Goal: Task Accomplishment & Management: Manage account settings

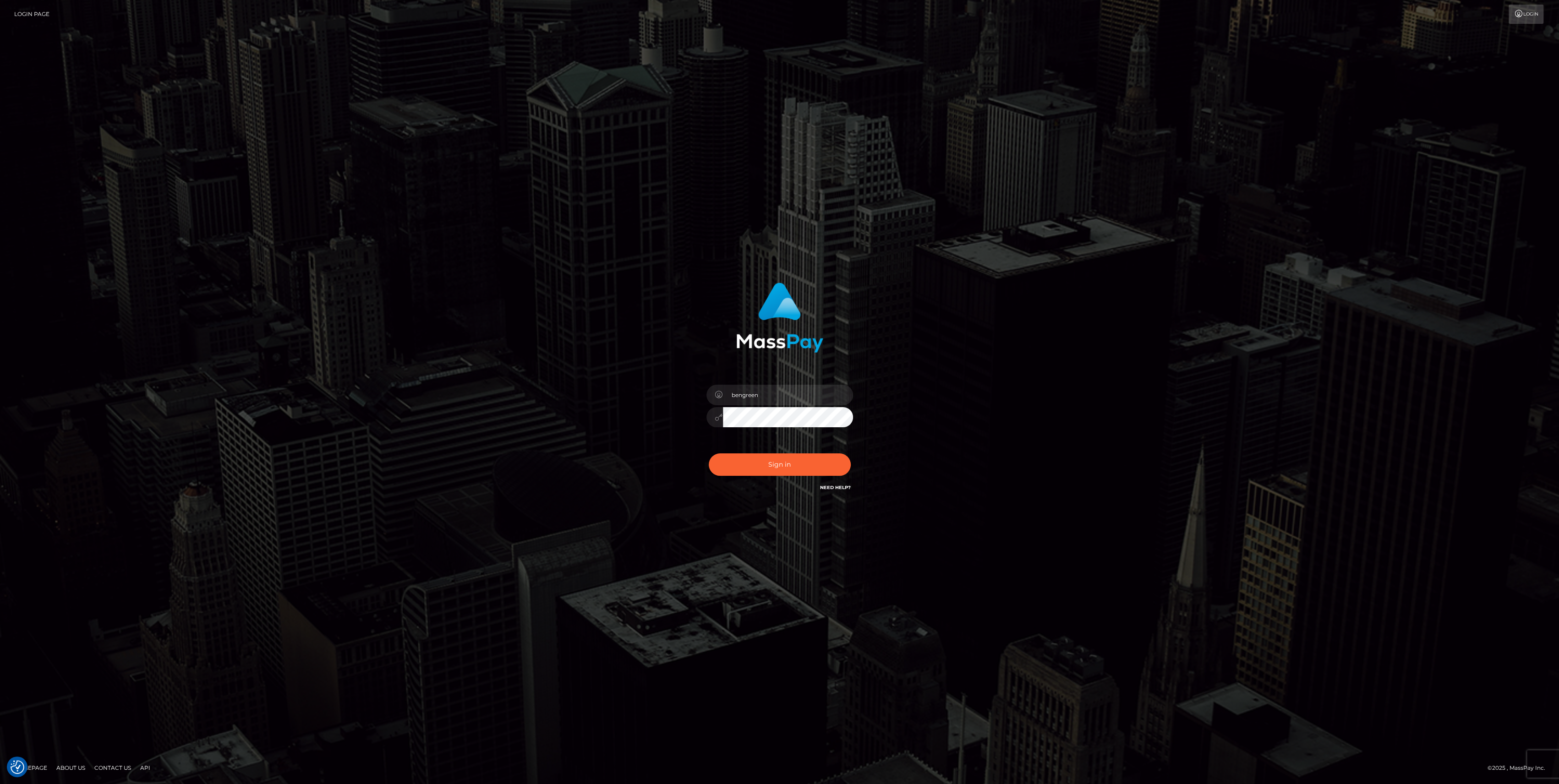
click at [754, 448] on div "Sign in Need Help?" at bounding box center [780, 468] width 161 height 41
click at [763, 456] on button "Sign in" at bounding box center [779, 464] width 142 height 23
type input "bengreen"
click at [799, 462] on button "Sign in" at bounding box center [779, 464] width 142 height 23
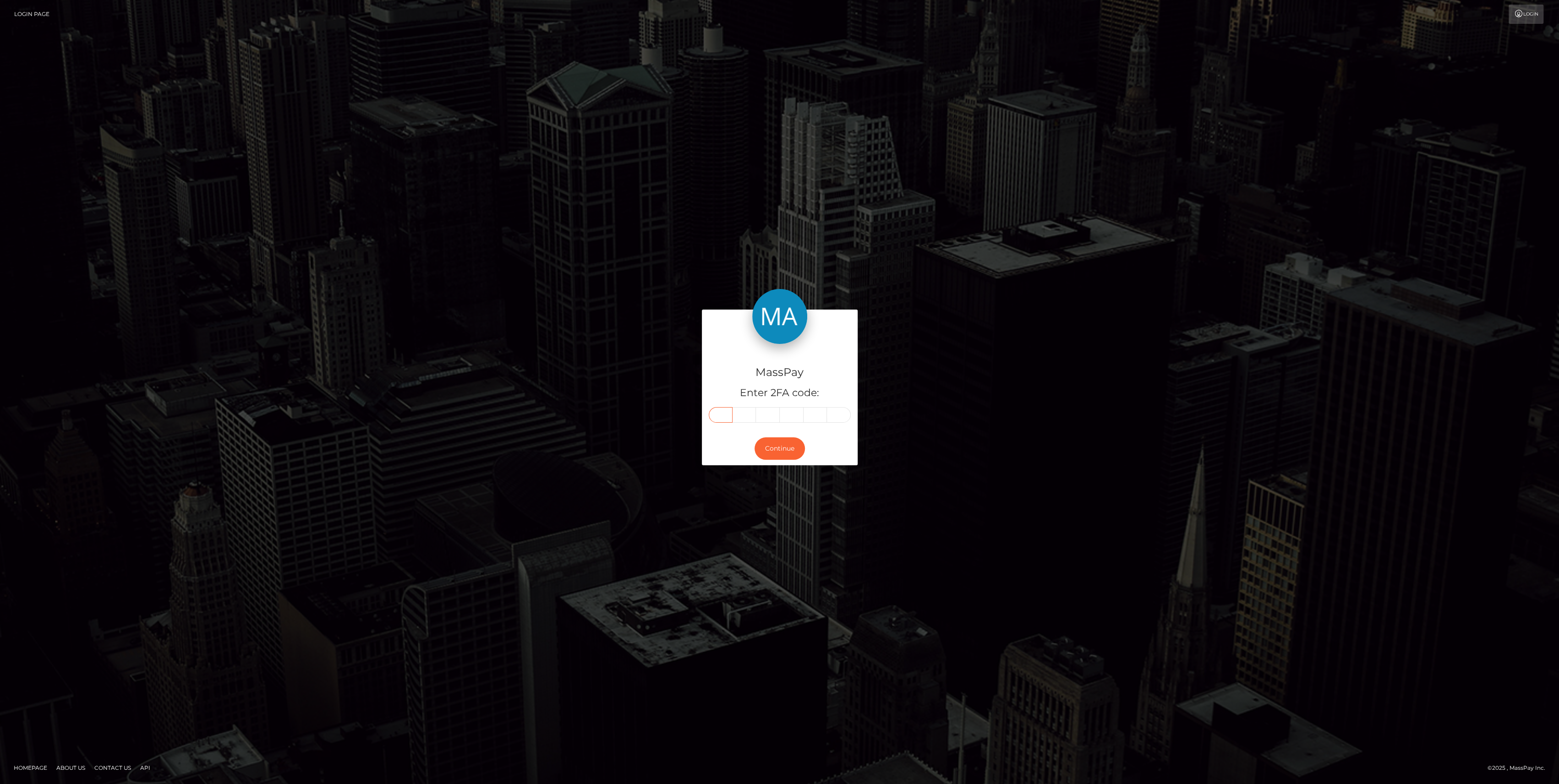
drag, startPoint x: 719, startPoint y: 426, endPoint x: 721, endPoint y: 414, distance: 12.2
paste input "6"
type input "6"
type input "2"
type input "4"
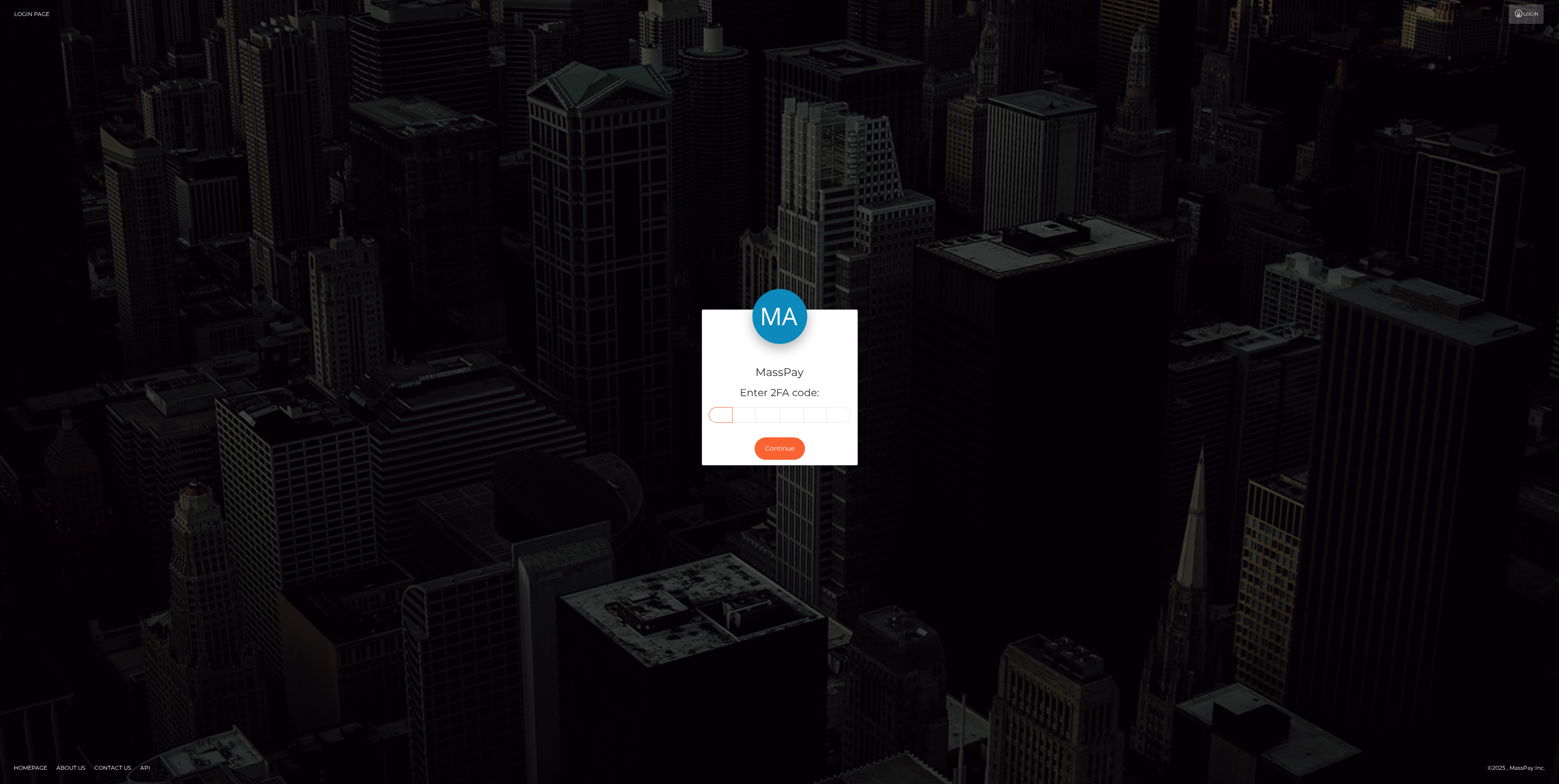
type input "8"
type input "0"
type input "8"
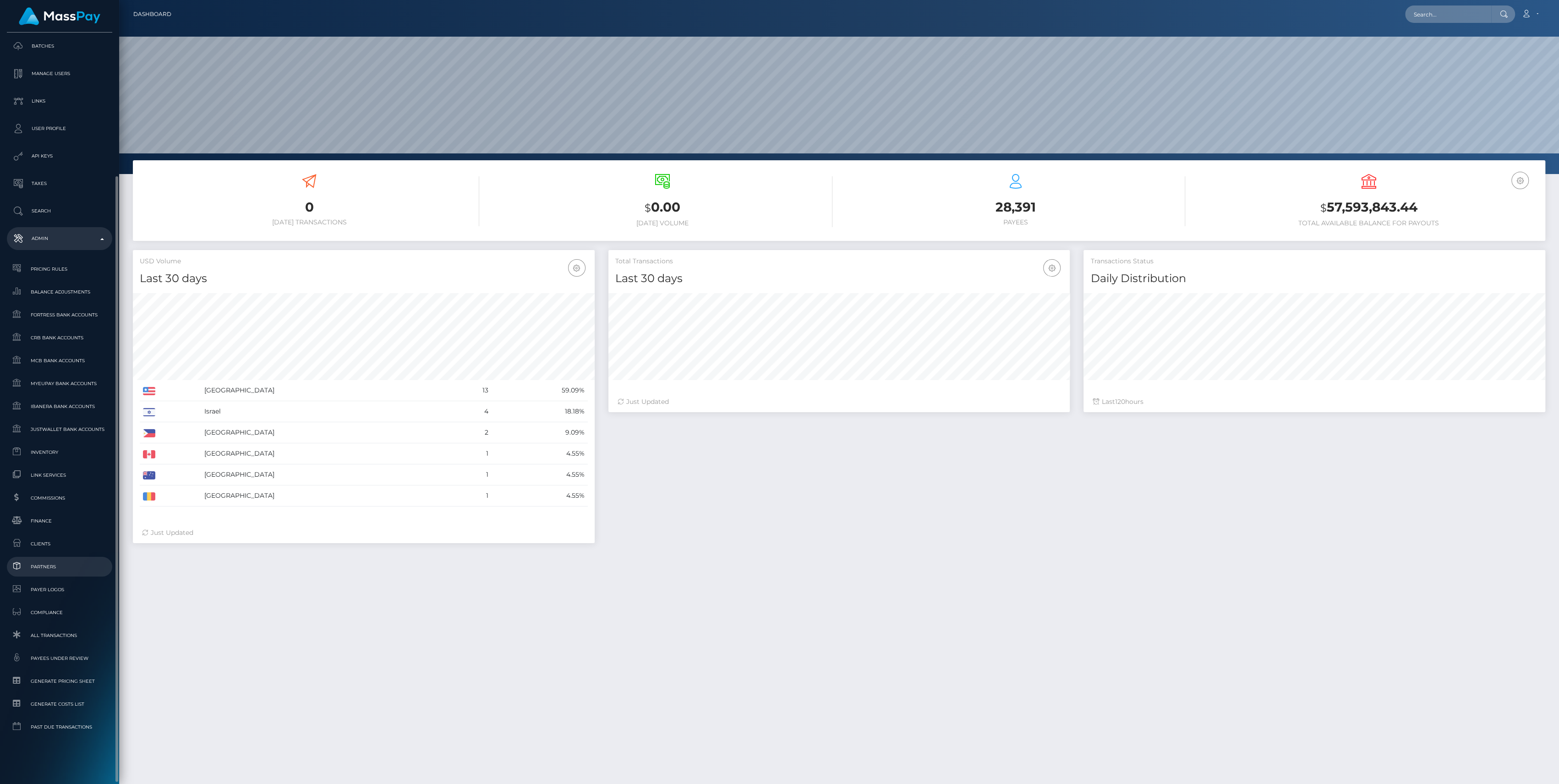
scroll to position [162, 462]
click at [40, 456] on span "Inventory" at bounding box center [59, 452] width 98 height 11
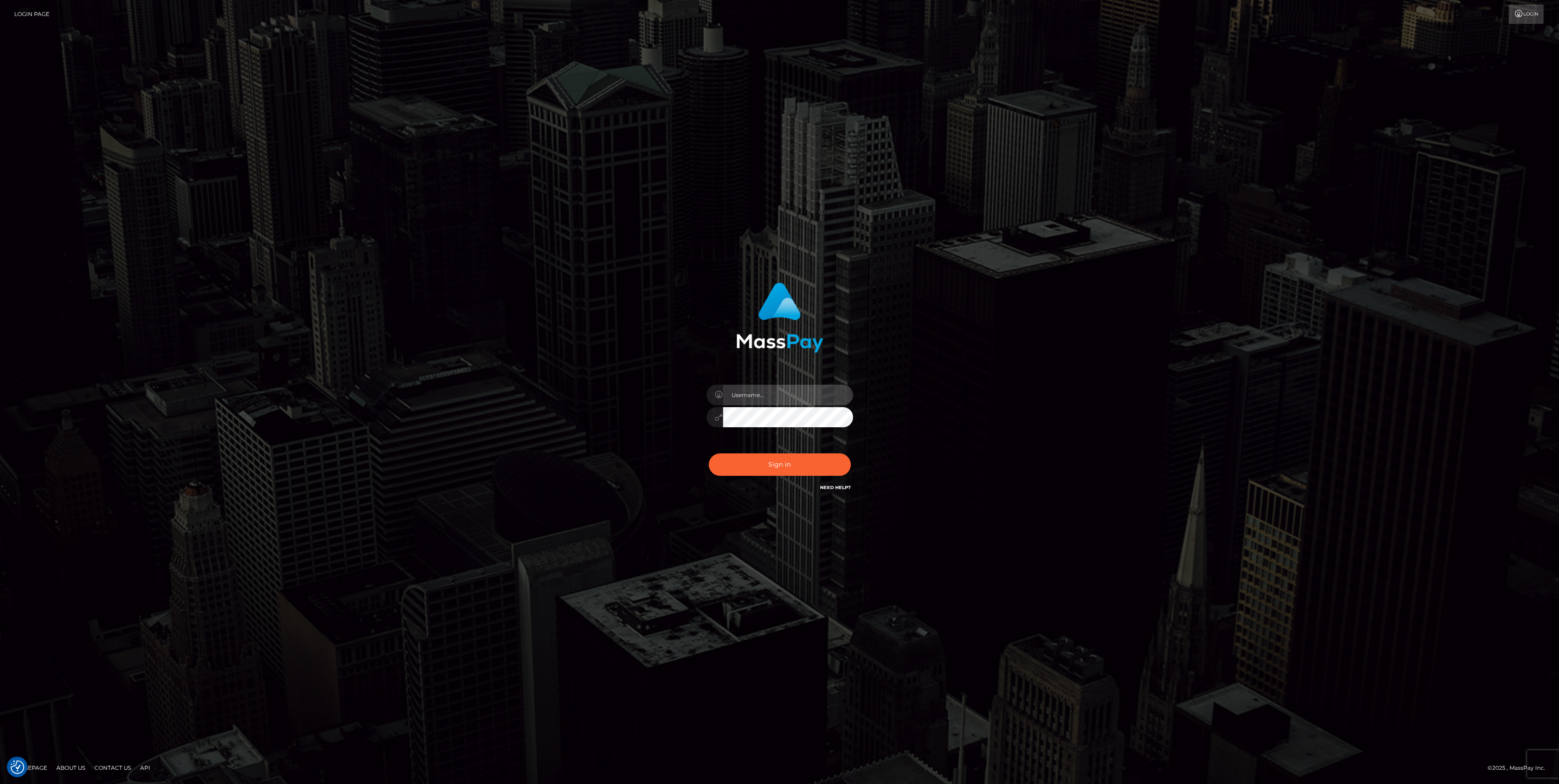
type input "bengreen"
click at [807, 468] on div "Sign in Need Help?" at bounding box center [780, 468] width 161 height 41
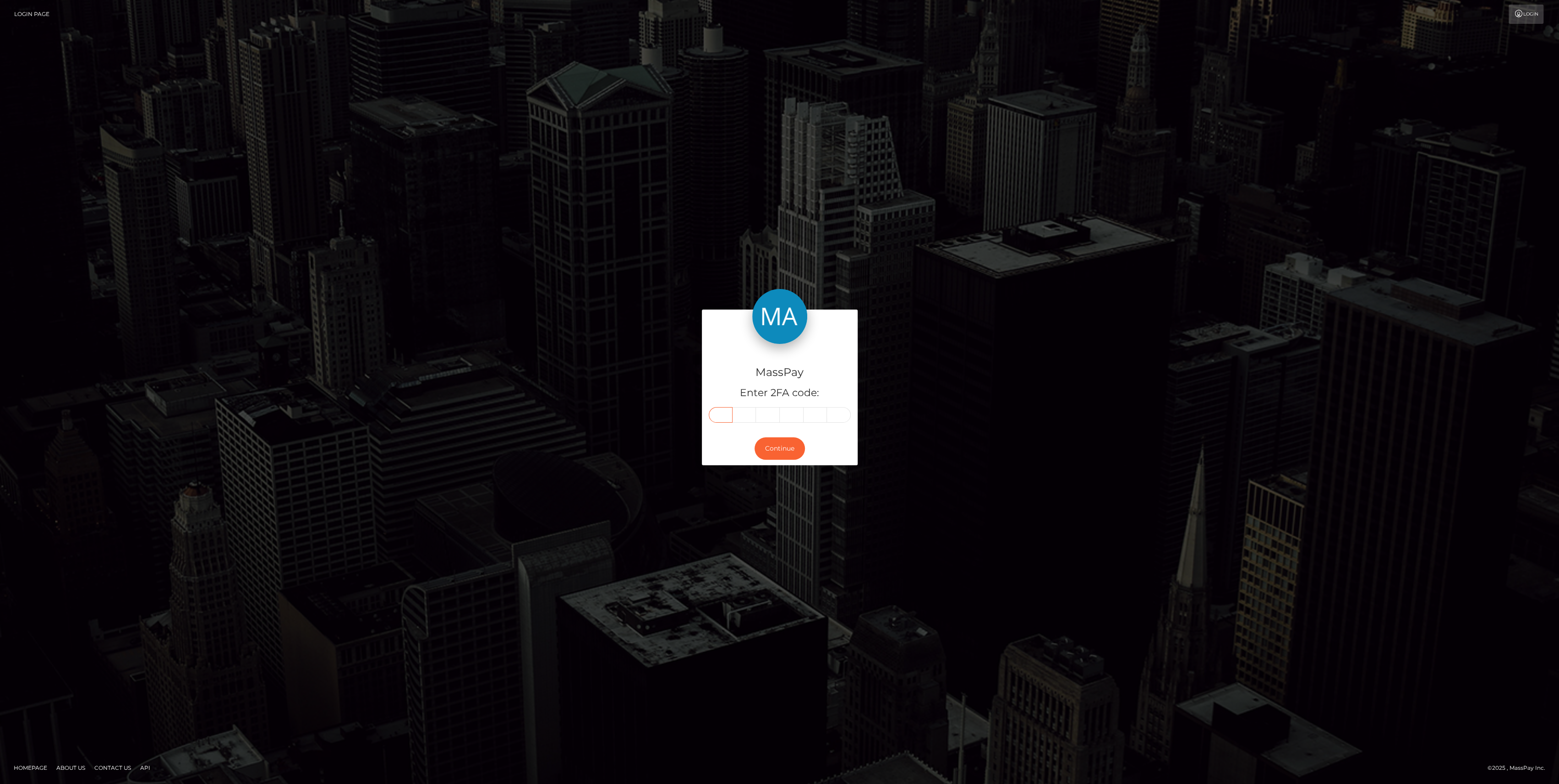
click at [726, 414] on input "text" at bounding box center [721, 414] width 24 height 15
paste input "3"
type input "3"
type input "7"
type input "2"
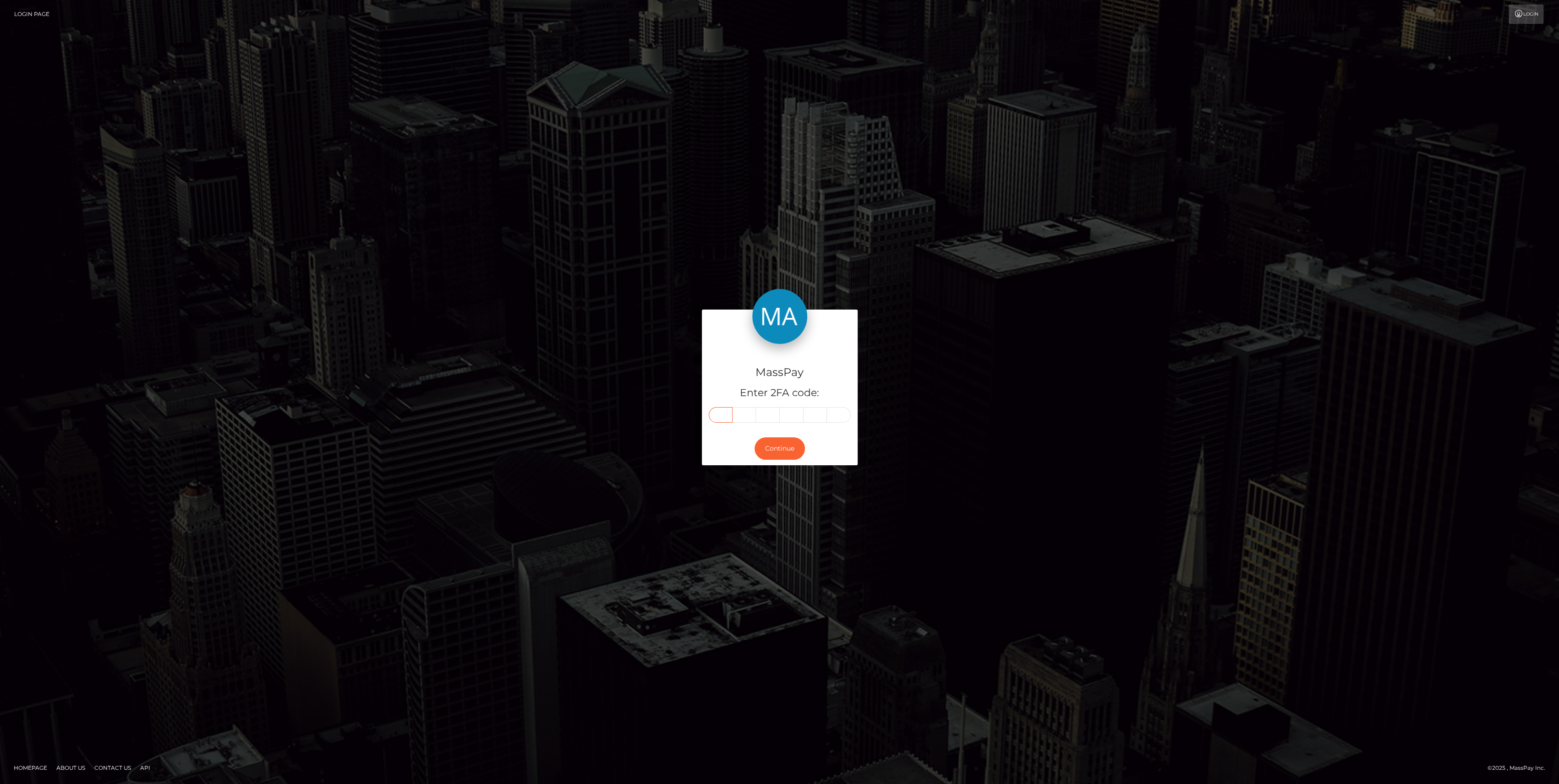
type input "2"
type input "0"
type input "3"
click at [786, 423] on div "MassPay Enter 2FA code: 3 7 2 2 0 3 372203" at bounding box center [780, 388] width 156 height 88
click at [785, 450] on button "Continue" at bounding box center [780, 448] width 51 height 23
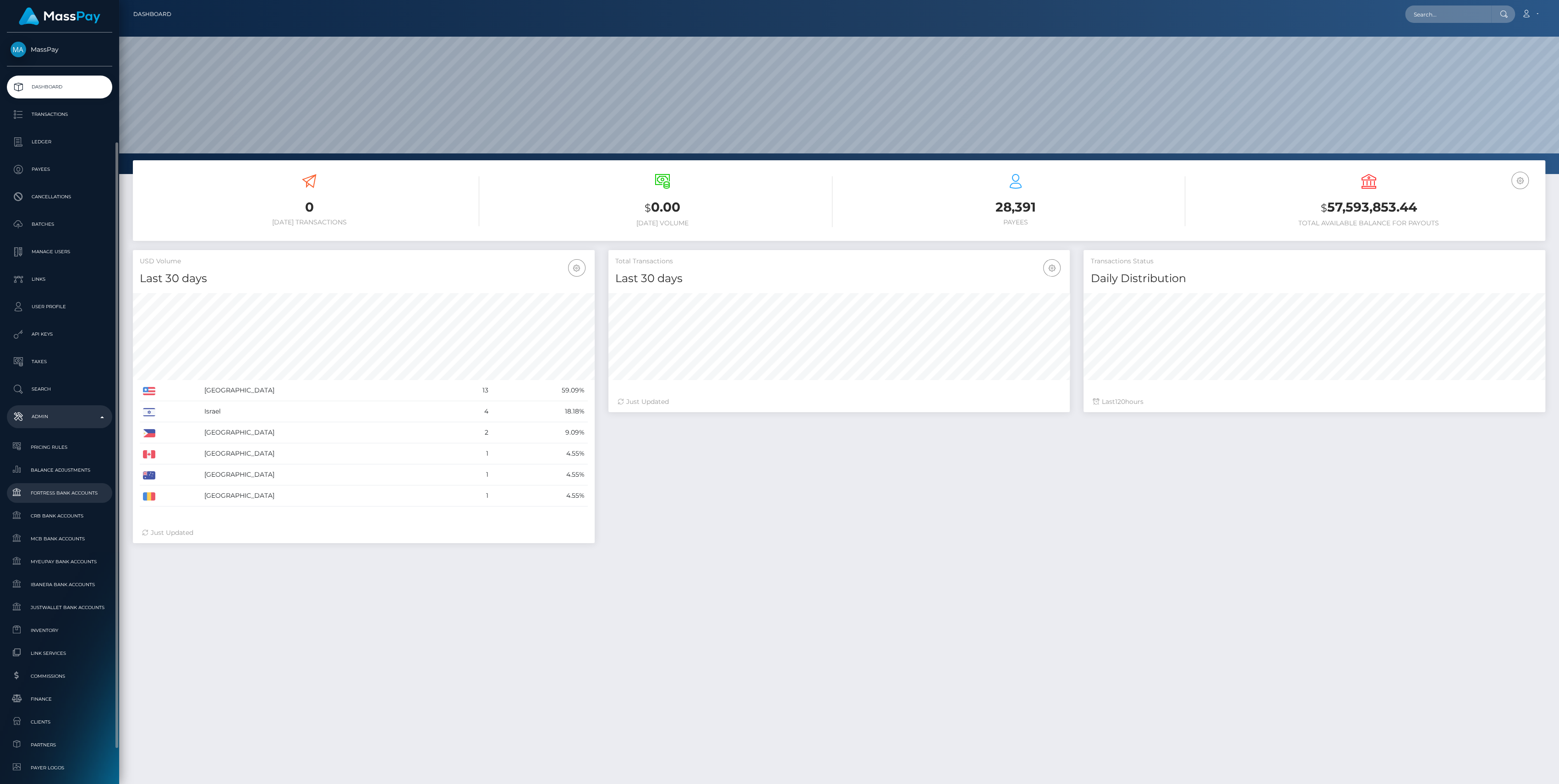
scroll to position [162, 462]
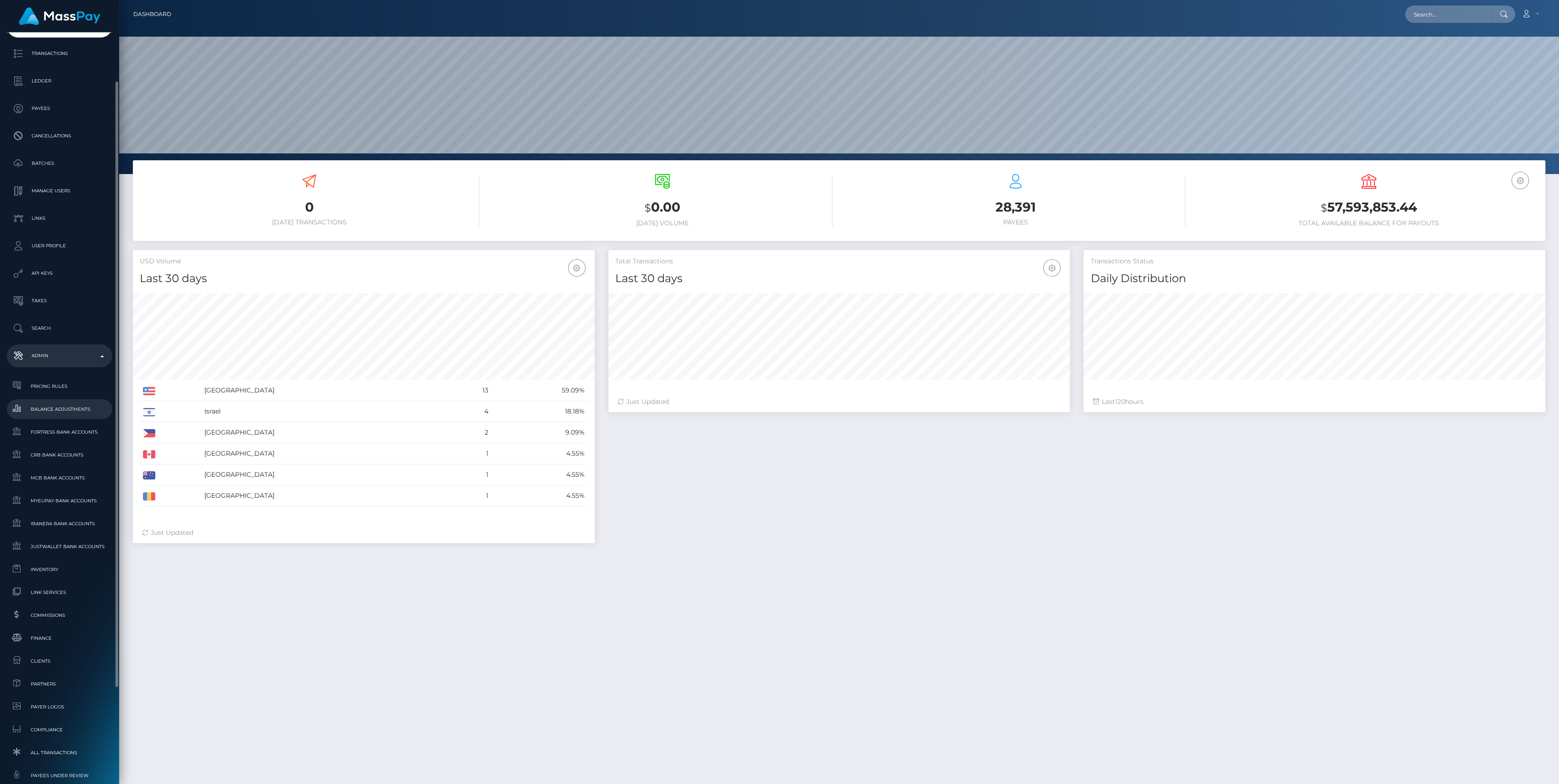
click at [71, 403] on link "Balance Adjustments" at bounding box center [59, 409] width 105 height 20
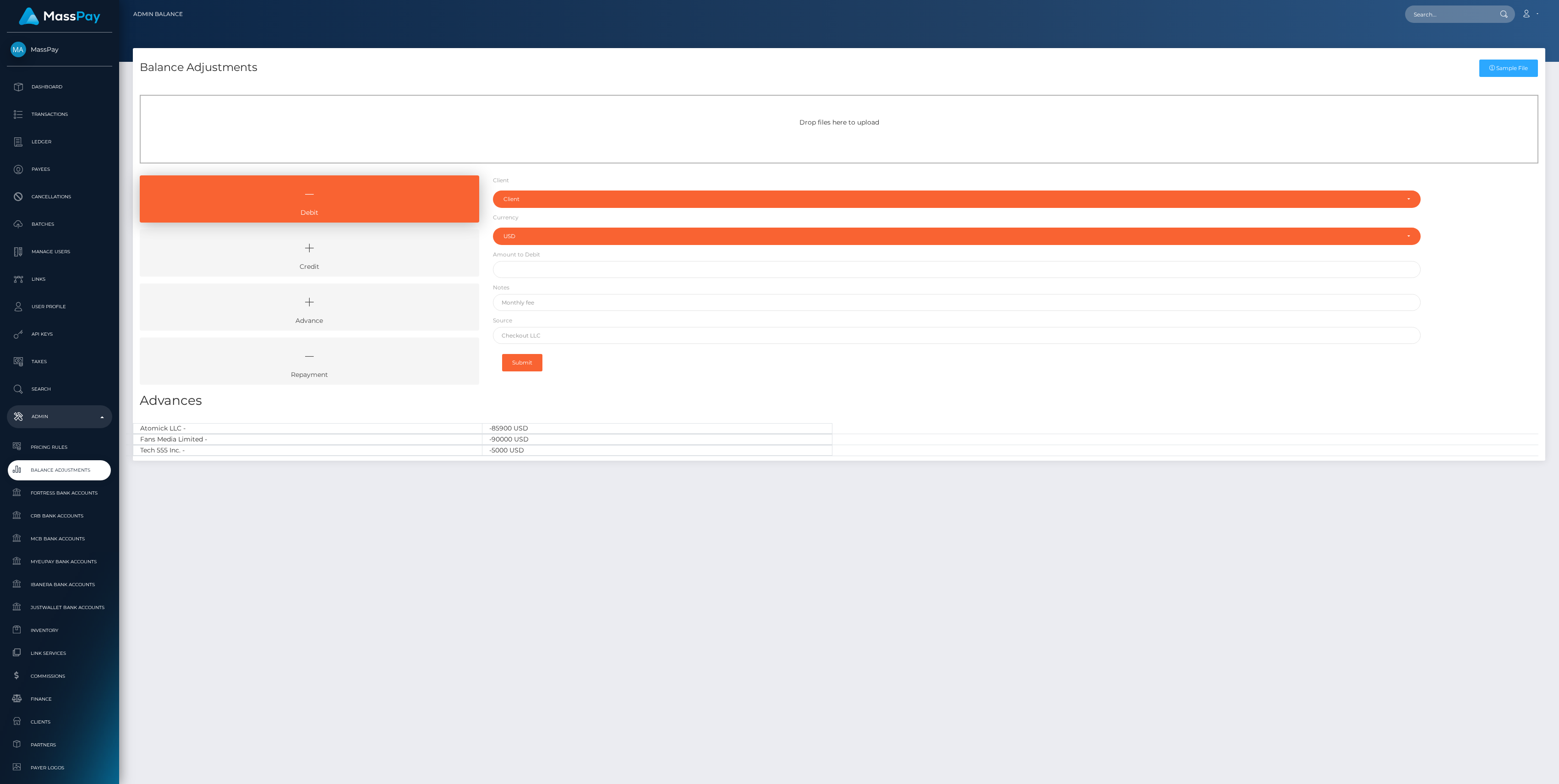
select select "USD"
click at [373, 243] on icon at bounding box center [309, 248] width 319 height 27
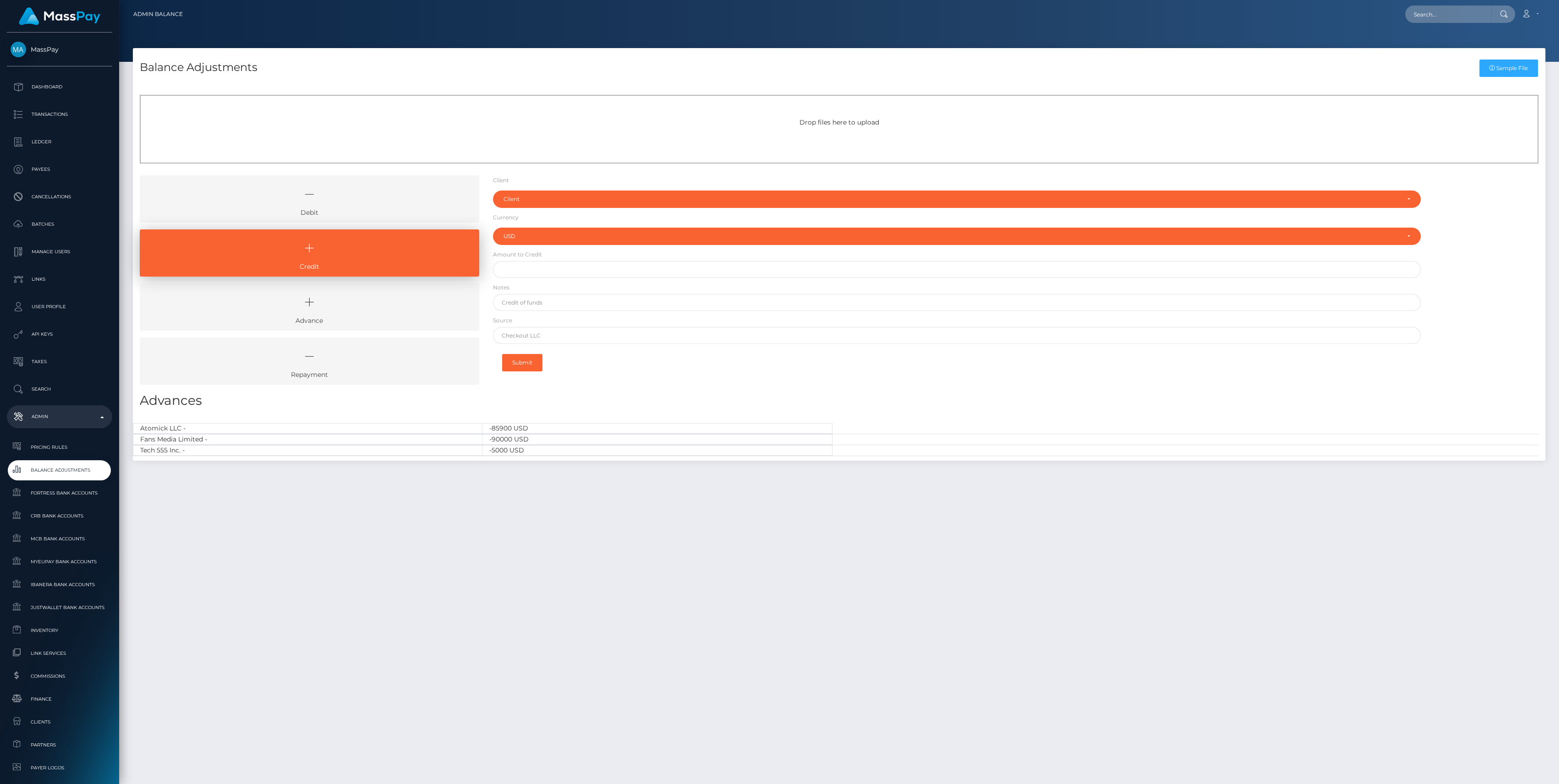
click at [491, 204] on div "Client Client RNetwork LLC - (1) MassPay - (2) Atlas Distributions - (3) I HEAL…" at bounding box center [956, 283] width 942 height 216
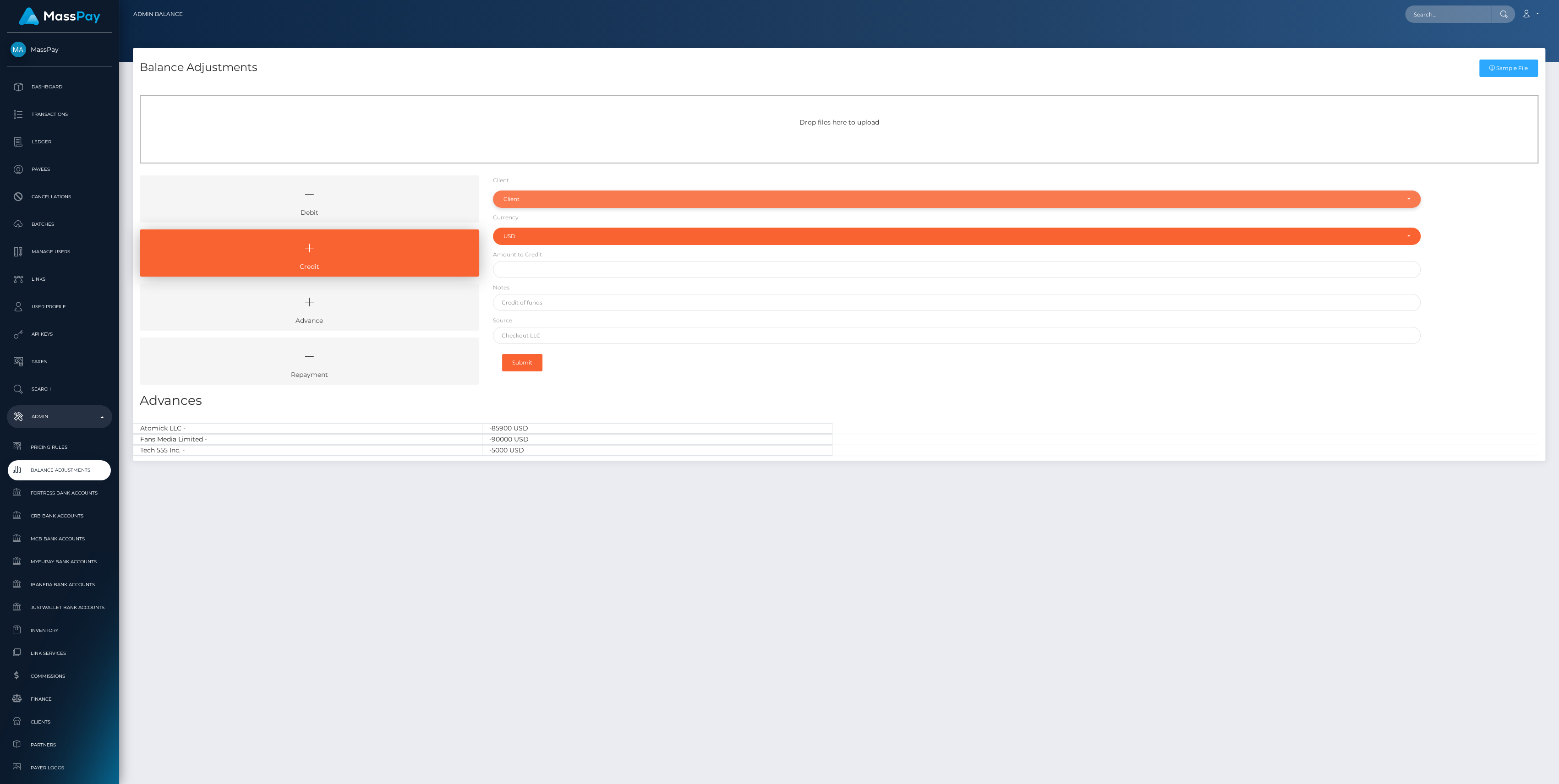
click at [512, 200] on div "Client" at bounding box center [951, 199] width 896 height 7
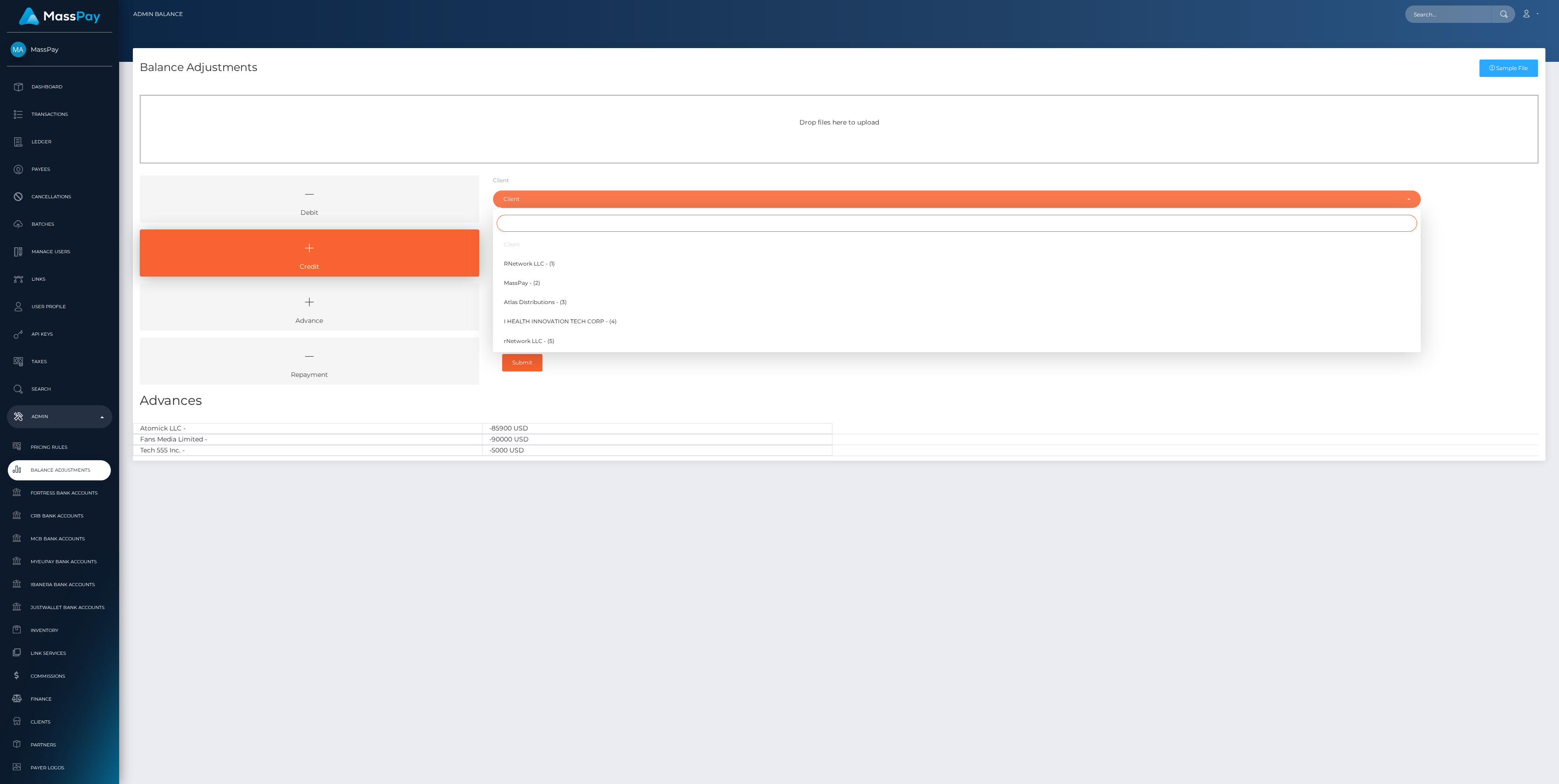
click at [519, 220] on input "Search" at bounding box center [956, 222] width 920 height 17
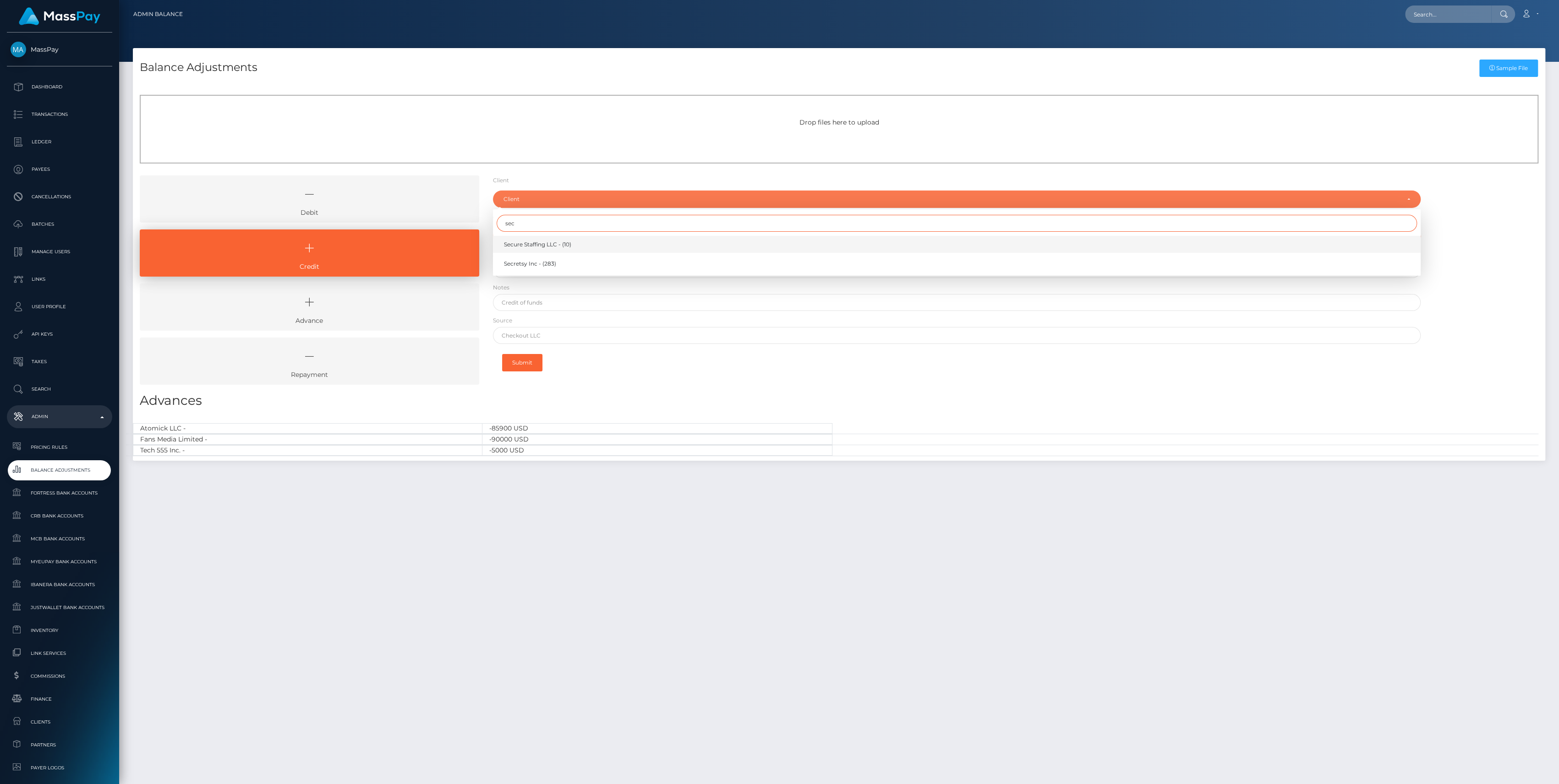
type input "sec"
click at [528, 239] on link "Secure Staffing LLC - (10)" at bounding box center [957, 244] width 928 height 17
select select "10"
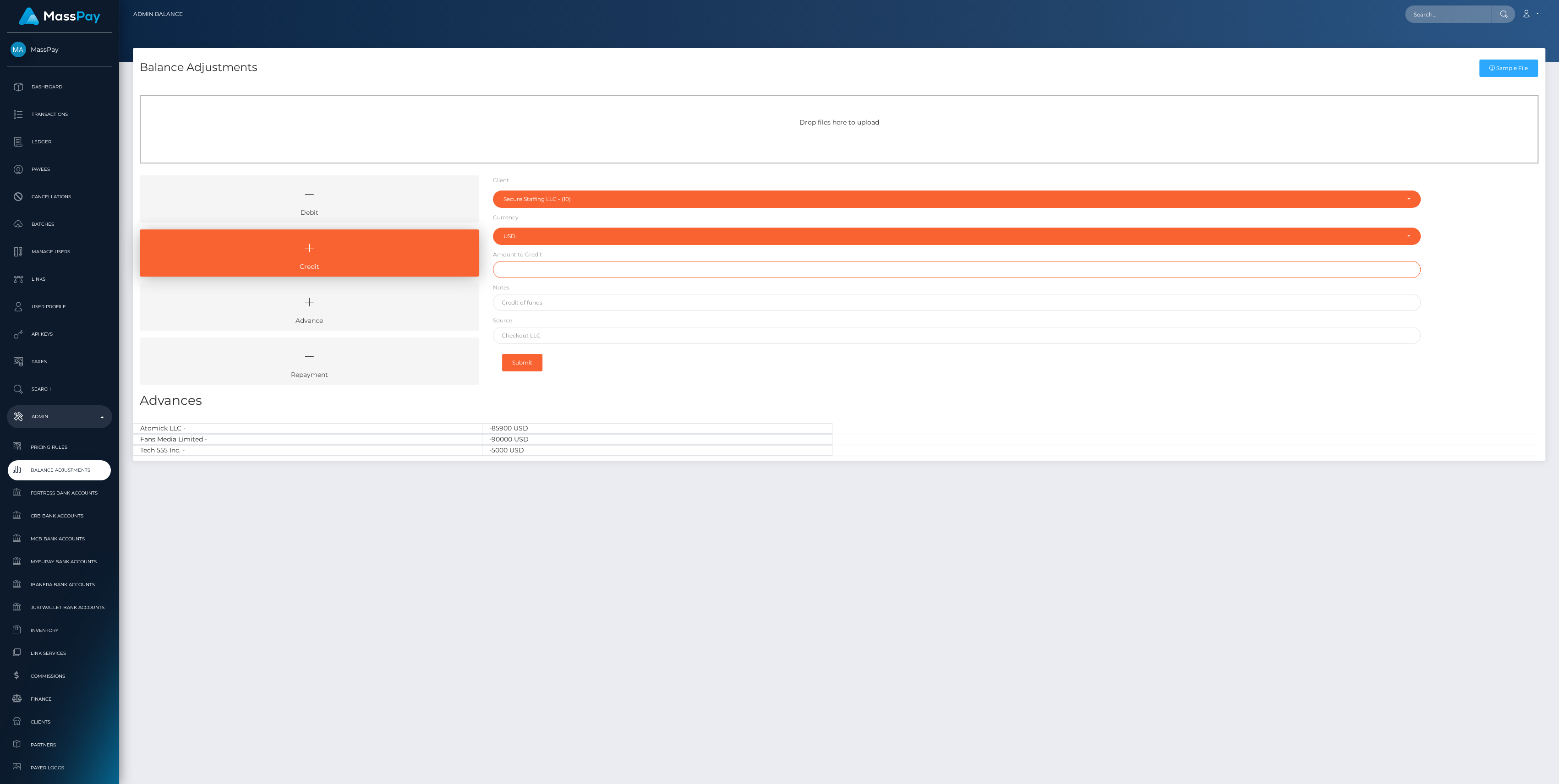
click at [531, 273] on input "text" at bounding box center [957, 269] width 928 height 17
paste input "100,000.00"
type input "$100,000.00"
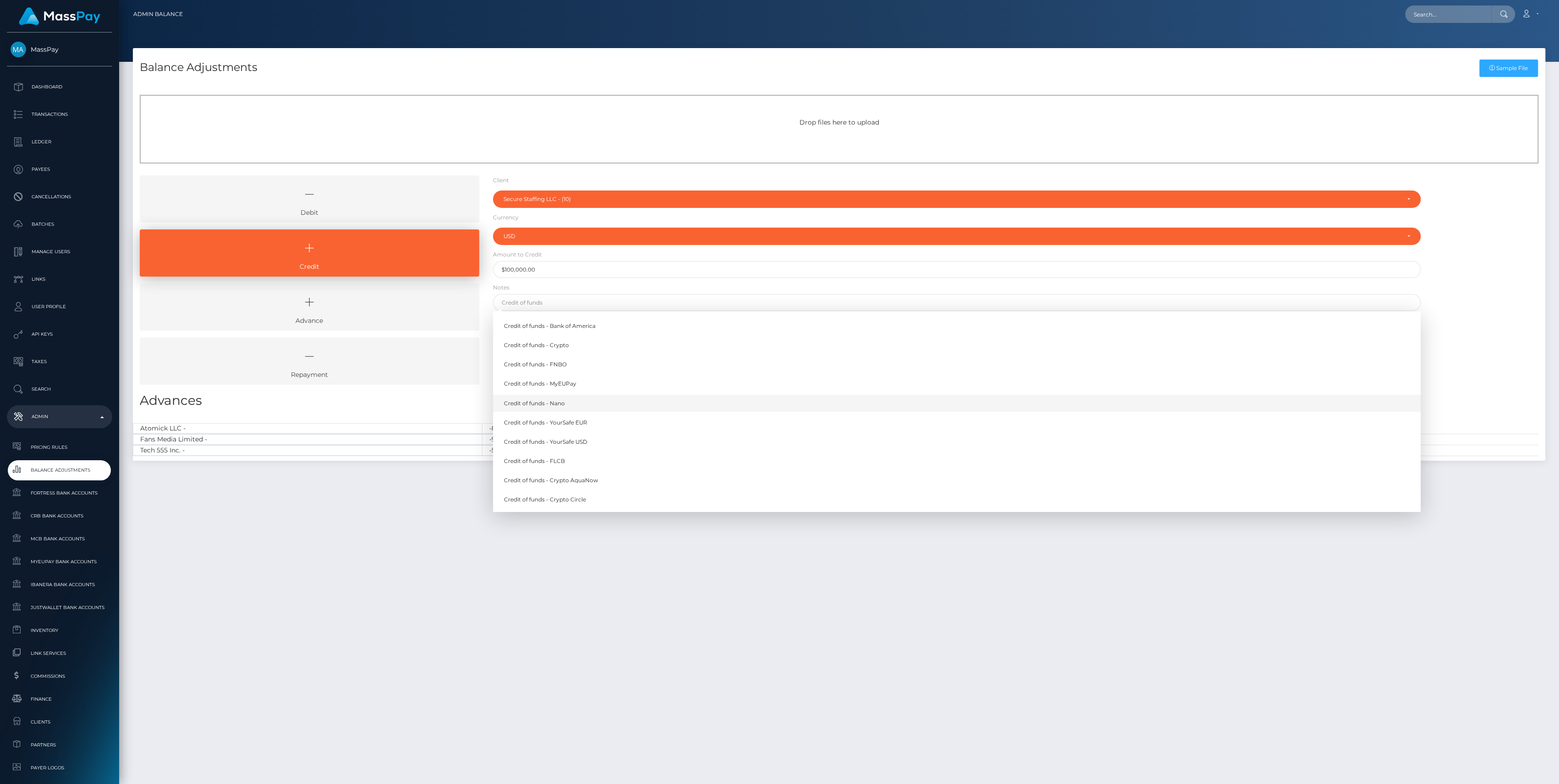
click at [557, 409] on link "Credit of funds - Nano" at bounding box center [957, 403] width 928 height 17
type input "Credit of funds - Nano"
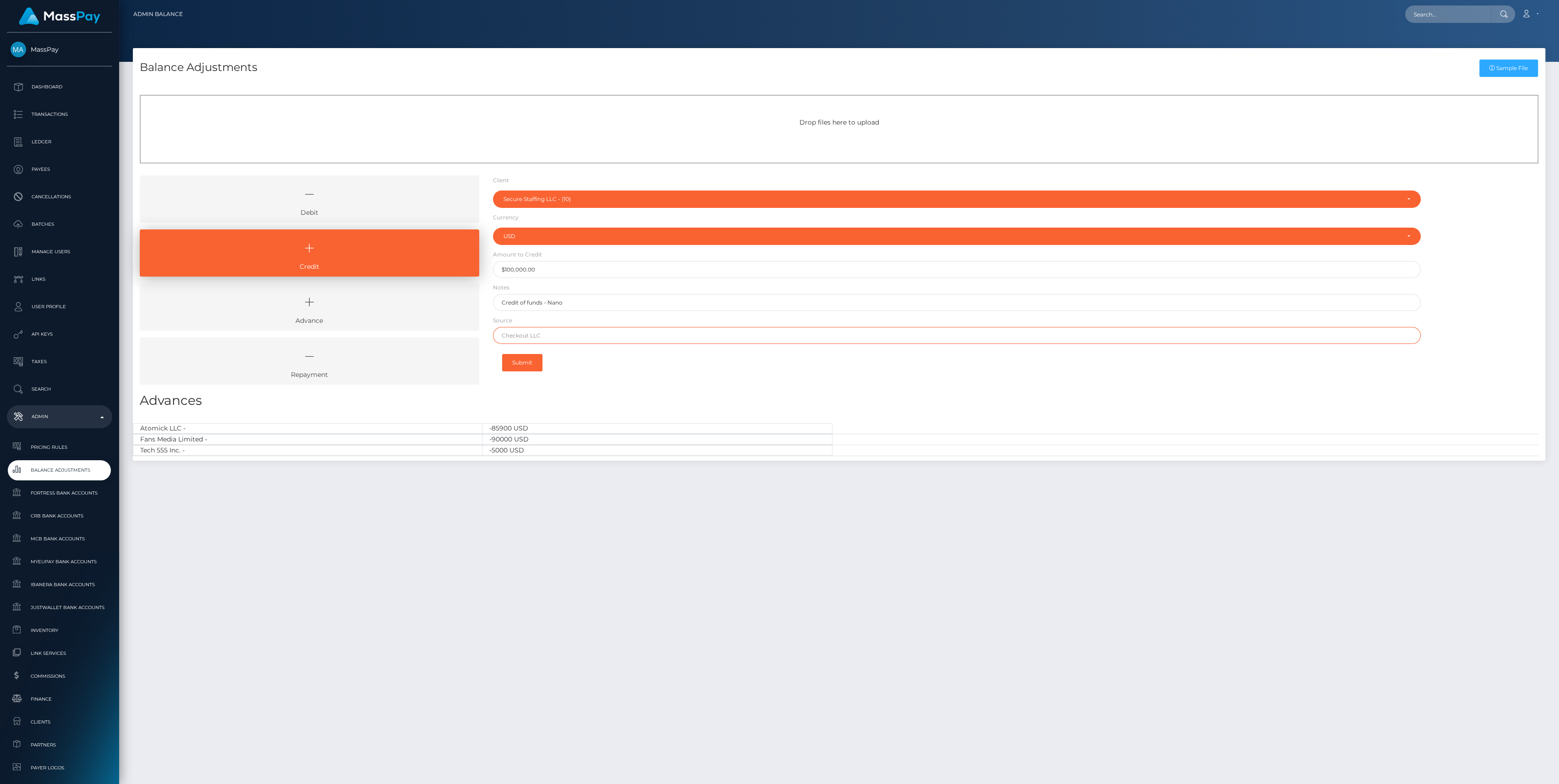
click at [528, 337] on input "text" at bounding box center [957, 335] width 928 height 17
type input "Nano"
click at [547, 375] on div "Client Client RNetwork LLC - (1) MassPay - (2) Atlas Distributions - (3) I HEAL…" at bounding box center [956, 283] width 942 height 216
click at [534, 356] on button "Submit" at bounding box center [522, 362] width 40 height 17
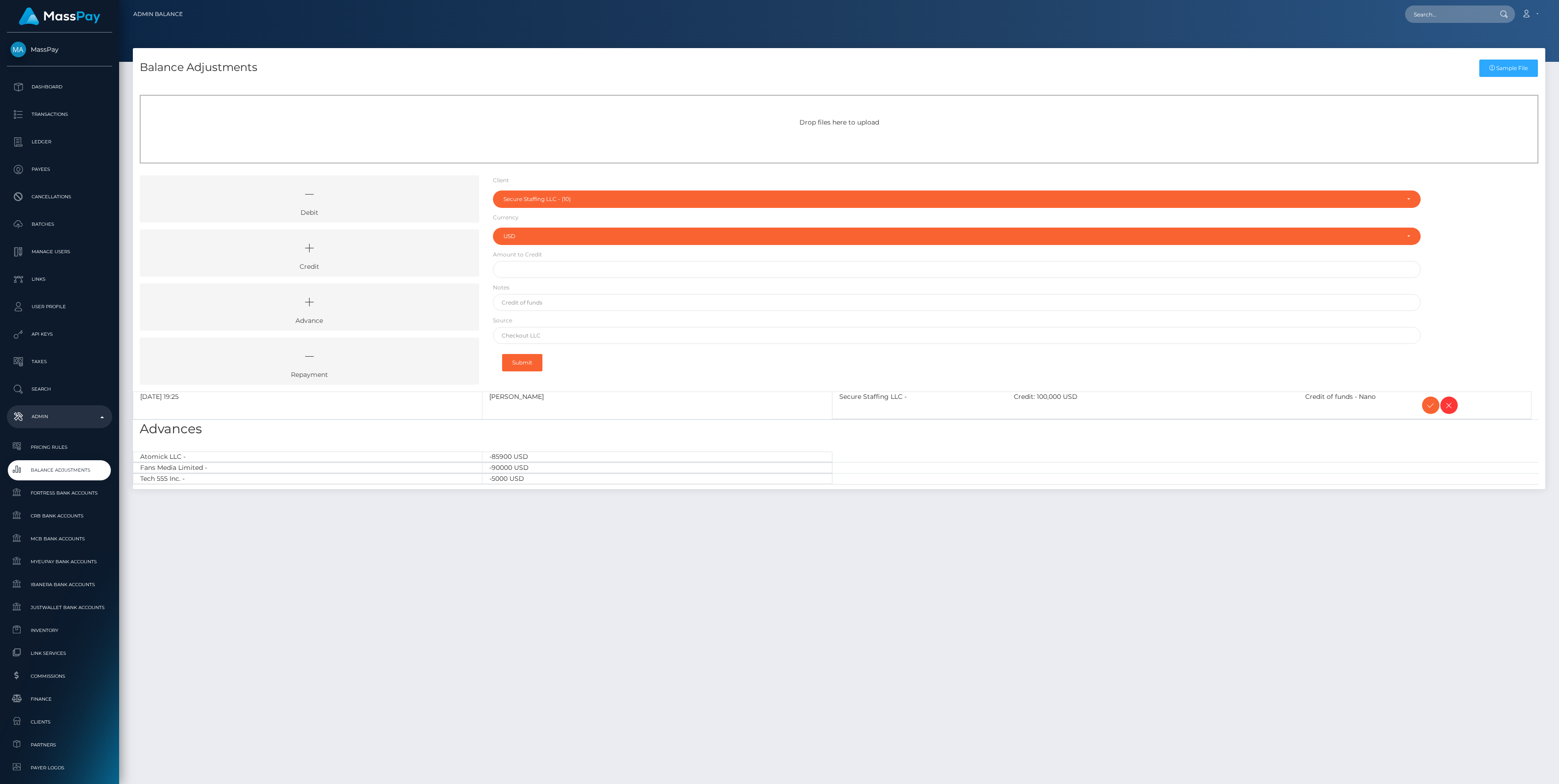
select select "10"
select select "USD"
click at [1426, 405] on icon at bounding box center [1430, 405] width 11 height 11
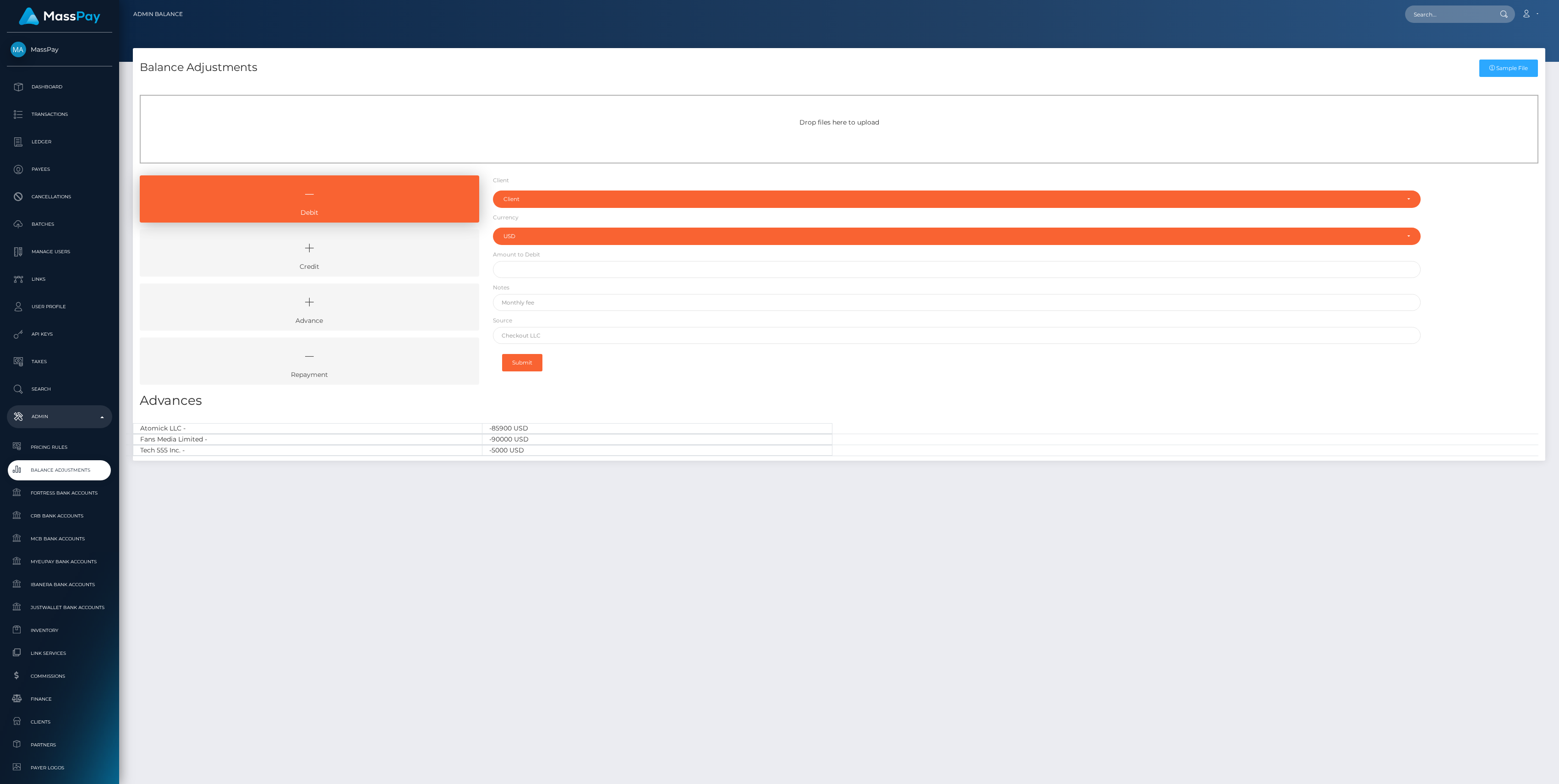
select select "USD"
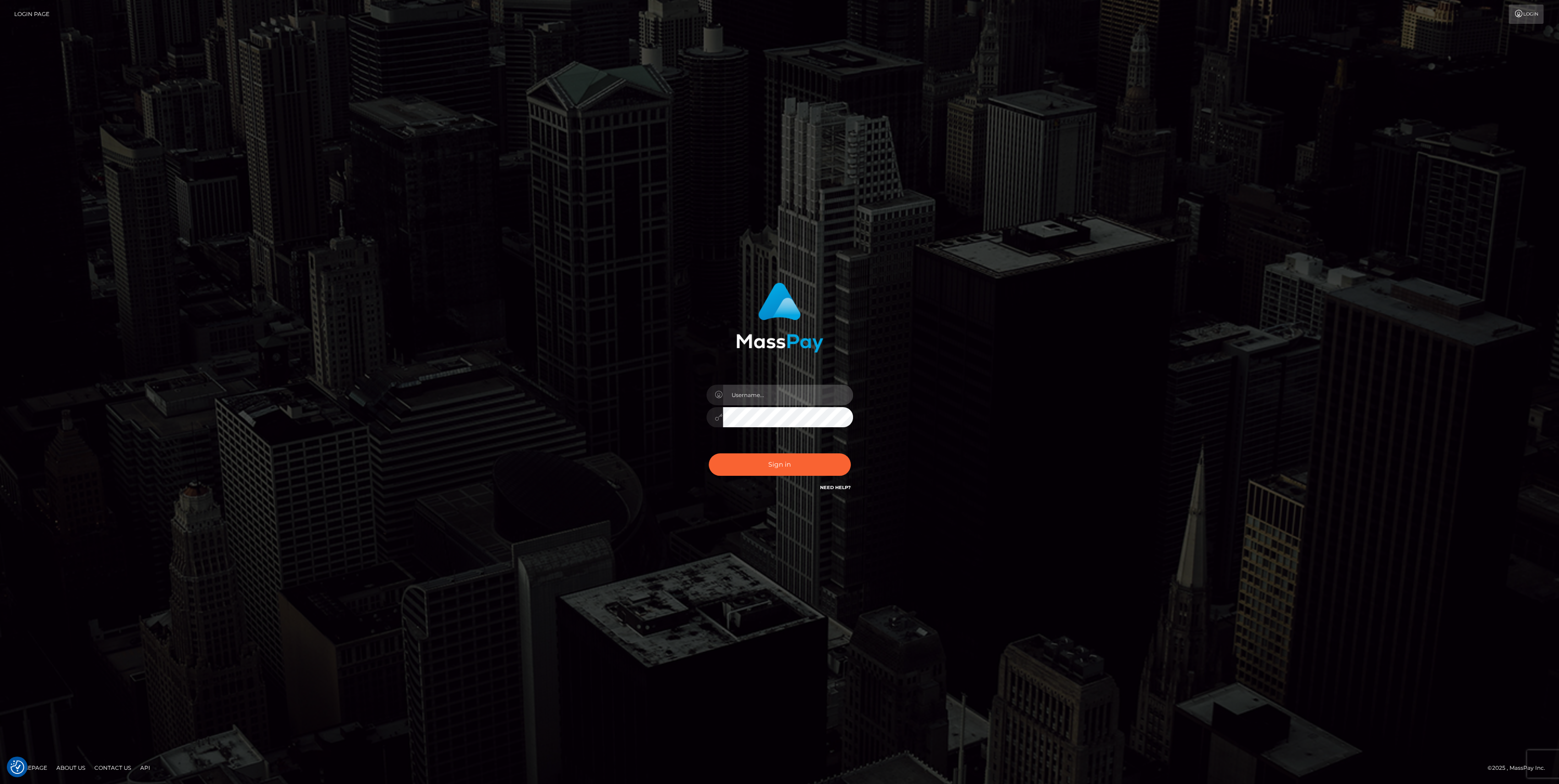
type input "bengreen"
click at [755, 458] on div "0cAFcWeA7GriYnWqOBBojHySlQlu0hJS1R4caUB3bflcWVF_WKvZHWVSuEYxzPtKv2MtdB1JOlv1oEQ…" at bounding box center [780, 468] width 161 height 41
type input "bengreen"
click at [850, 467] on div "Sign in Need Help?" at bounding box center [780, 468] width 161 height 41
click at [848, 466] on div "Sign in Need Help?" at bounding box center [780, 468] width 161 height 41
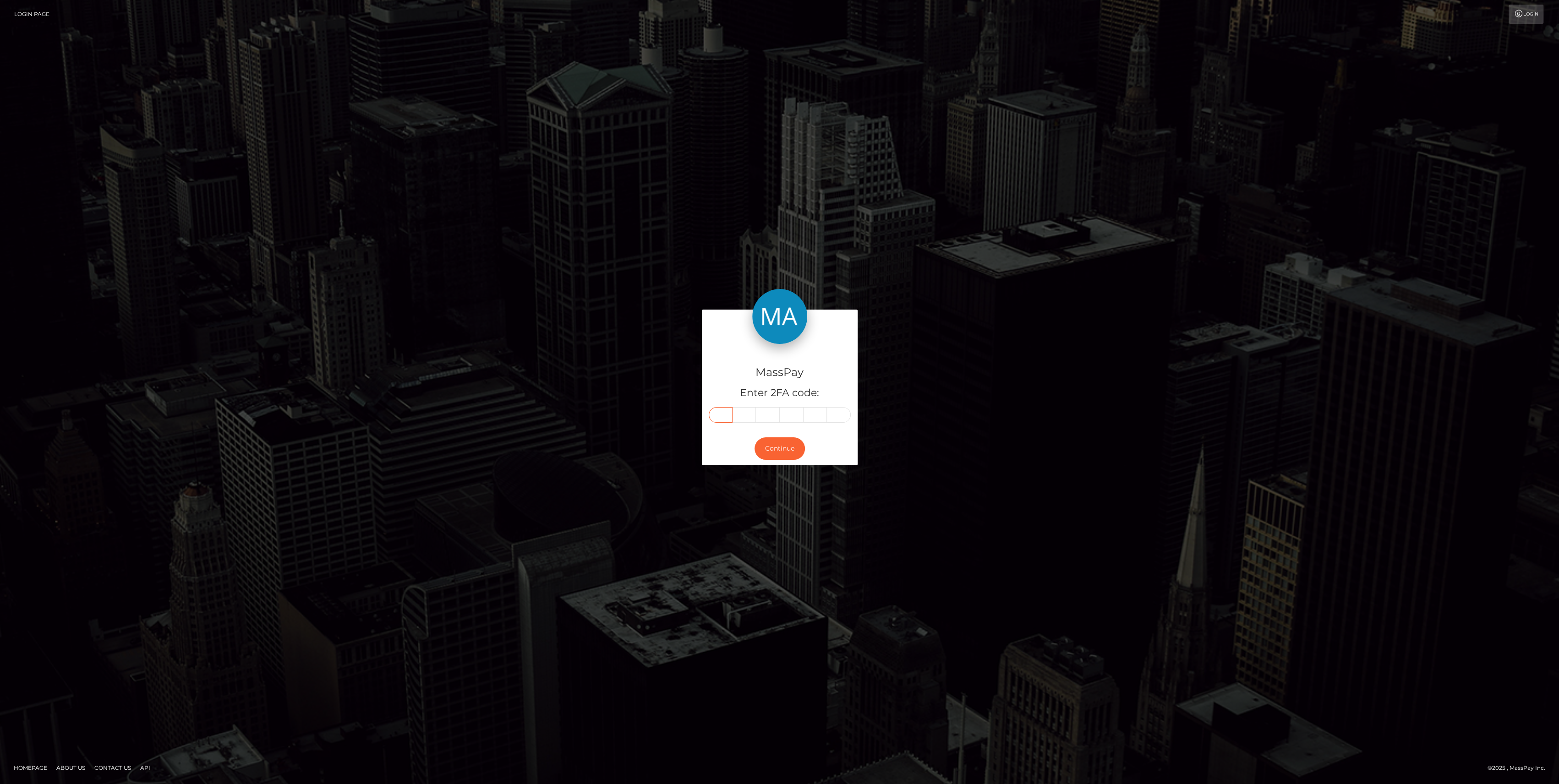
drag, startPoint x: 727, startPoint y: 404, endPoint x: 719, endPoint y: 416, distance: 14.4
paste input "8"
type input "8"
type input "6"
type input "0"
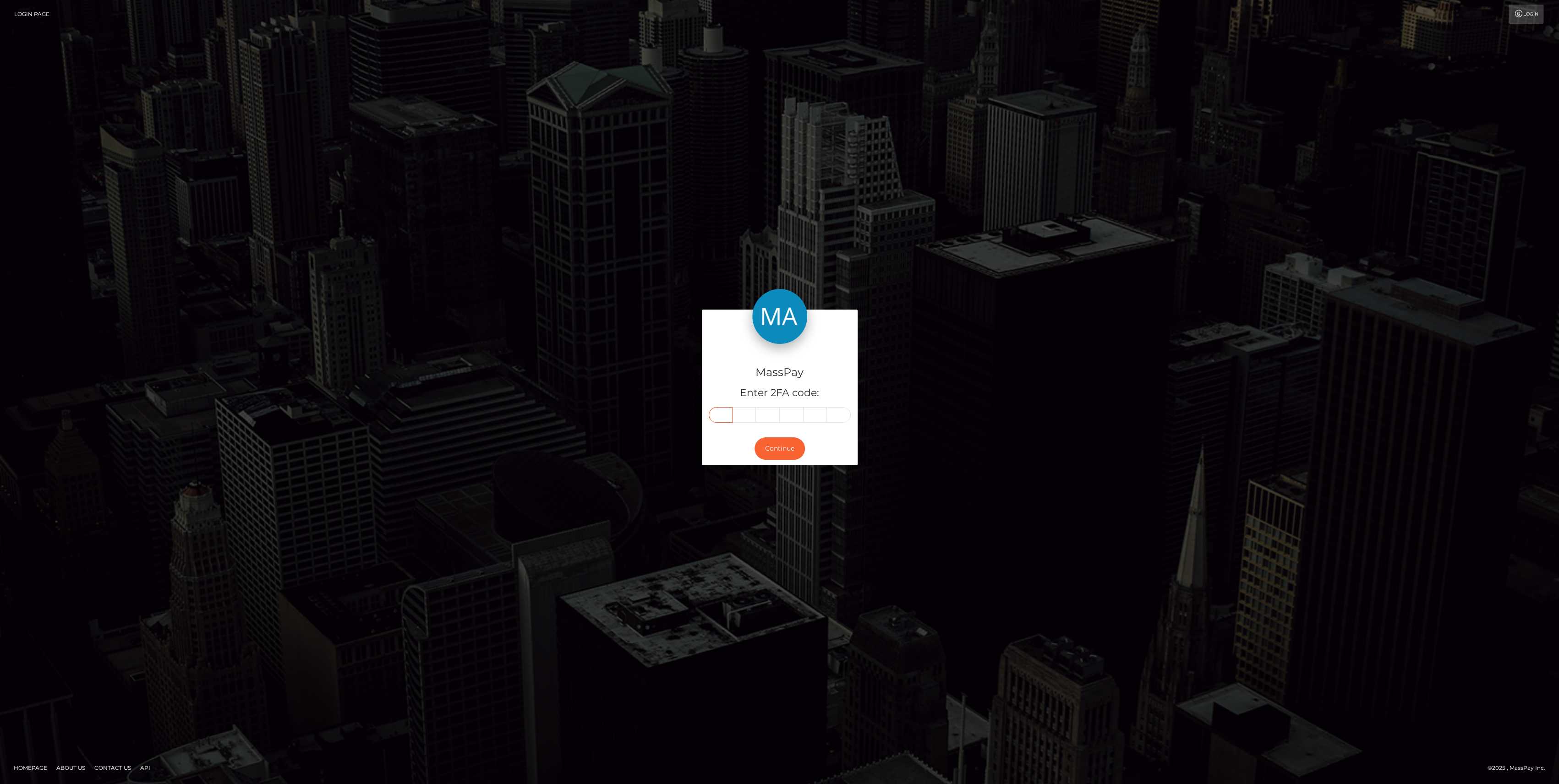
type input "3"
type input "0"
click at [773, 448] on button "Continue" at bounding box center [780, 448] width 51 height 23
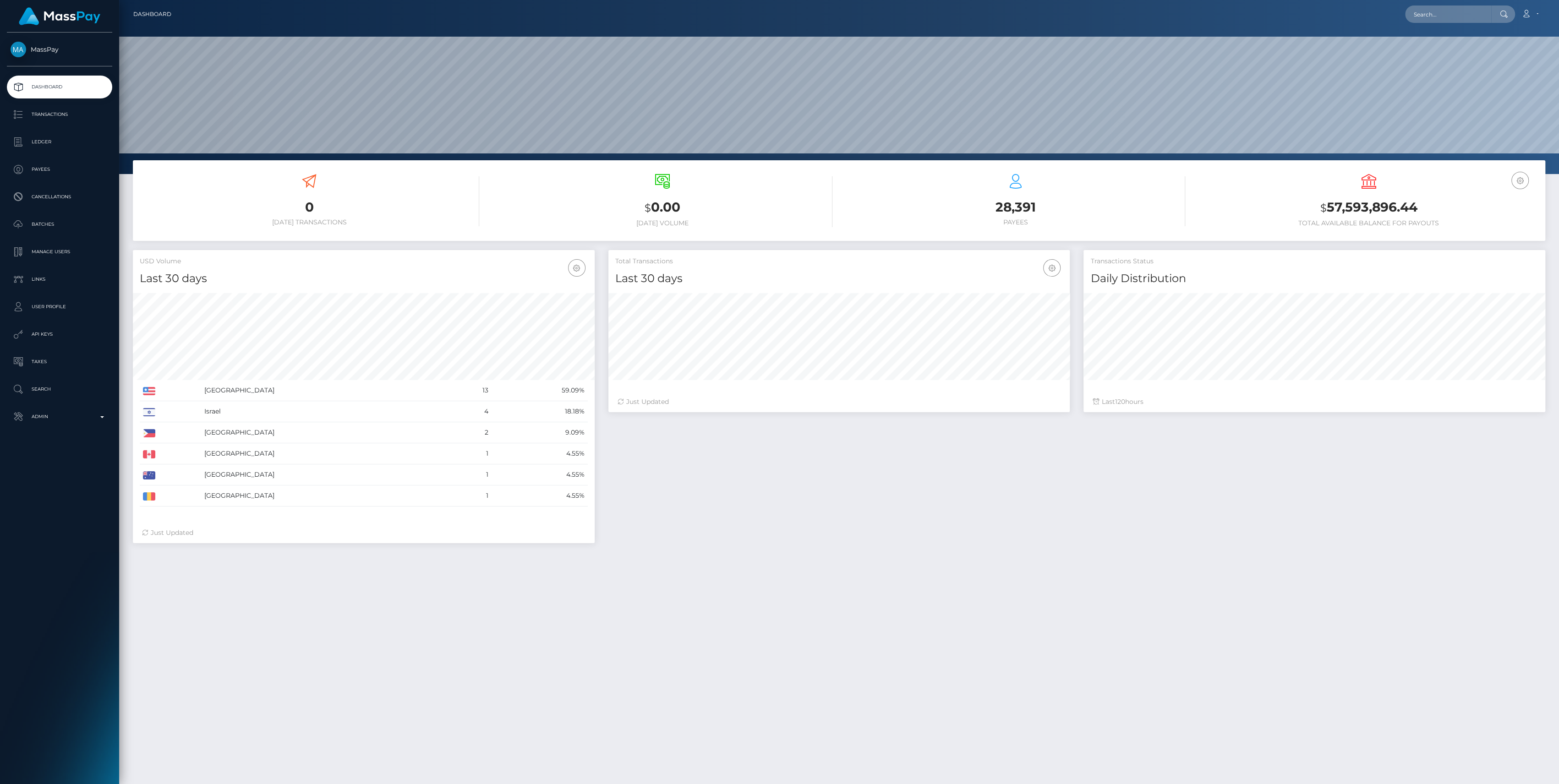
scroll to position [162, 462]
click at [59, 422] on p "Admin" at bounding box center [59, 416] width 98 height 14
click at [47, 626] on span "Inventory" at bounding box center [59, 630] width 98 height 11
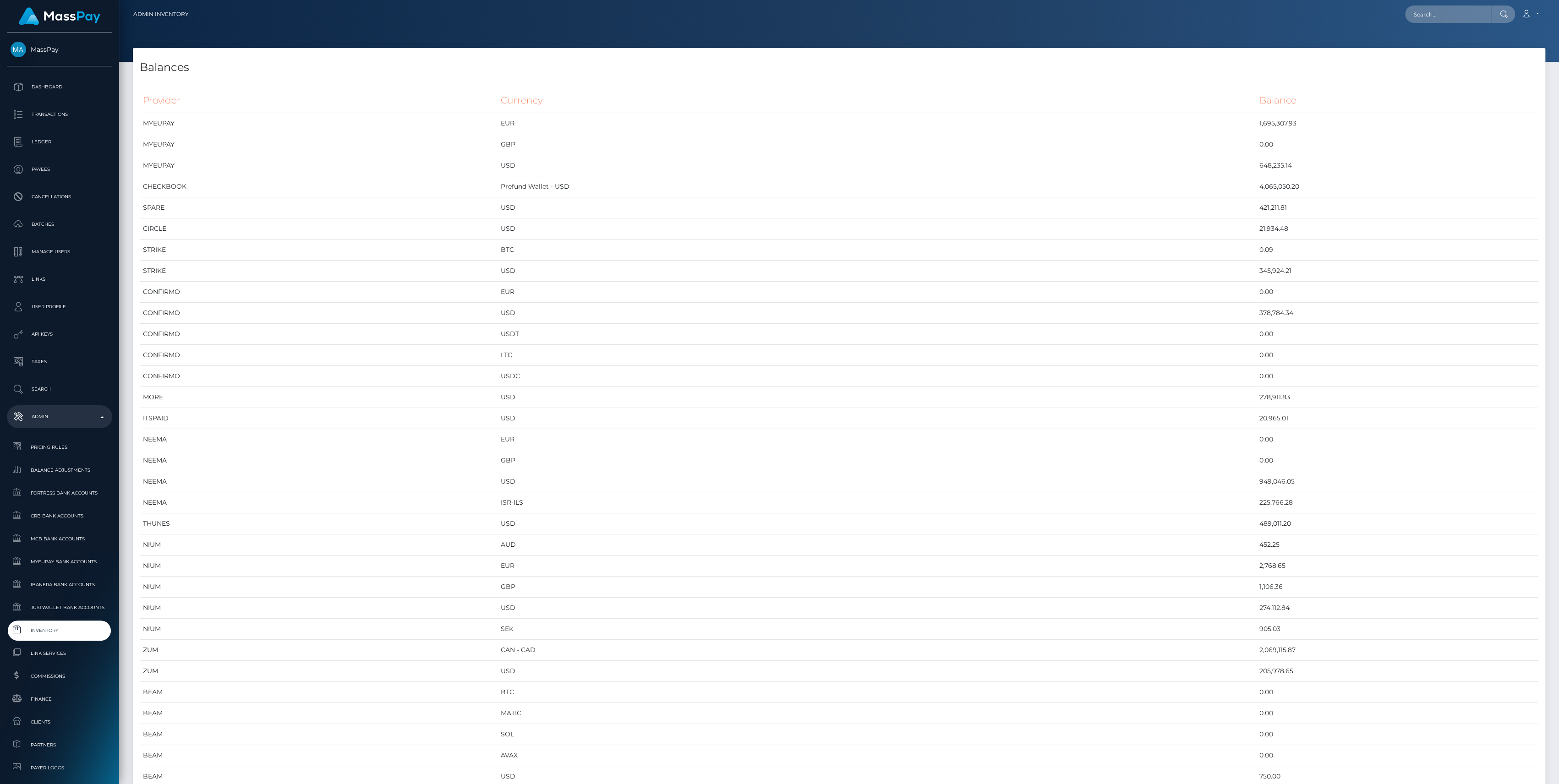
scroll to position [4480, 1412]
